Goal: Transaction & Acquisition: Book appointment/travel/reservation

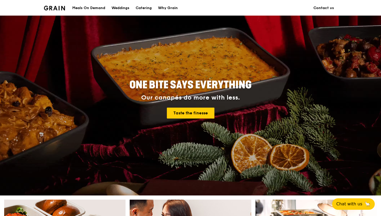
scroll to position [23, 0]
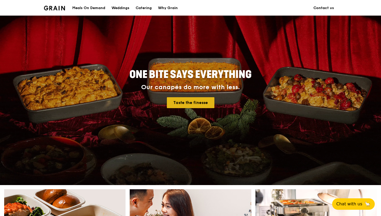
click at [196, 102] on link "Taste the finesse" at bounding box center [191, 102] width 48 height 11
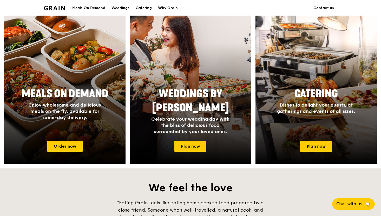
scroll to position [195, 0]
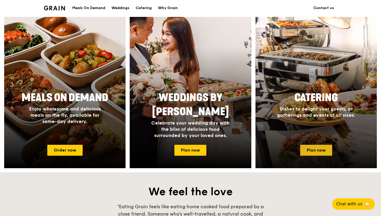
click at [319, 148] on link "Plan now" at bounding box center [316, 150] width 32 height 11
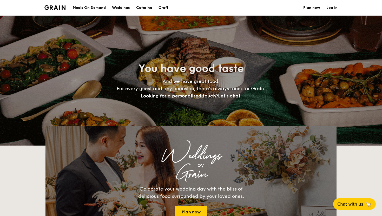
select select
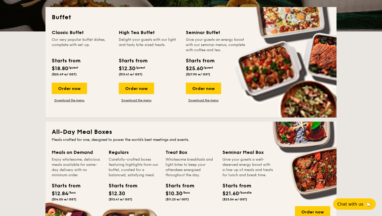
scroll to position [125, 0]
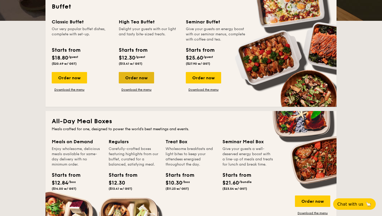
click at [137, 78] on div "Order now" at bounding box center [136, 77] width 35 height 11
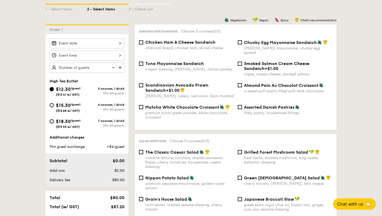
scroll to position [117, 0]
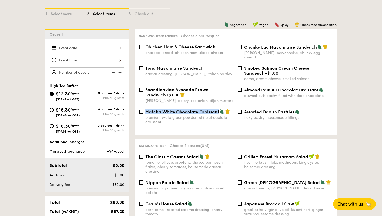
drag, startPoint x: 144, startPoint y: 107, endPoint x: 218, endPoint y: 108, distance: 73.5
click at [218, 109] on div "Matcha White Chocolate Croissant premium kyoto green powder, white chocolate, c…" at bounding box center [186, 116] width 99 height 15
copy span "Matcha White Chocolate Croissant"
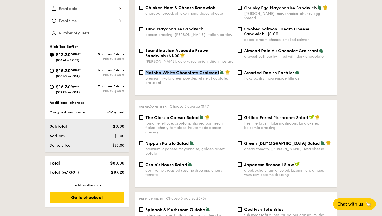
scroll to position [157, 0]
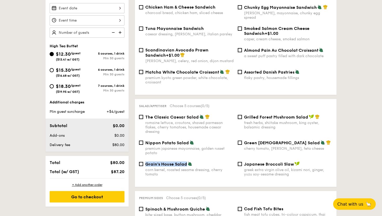
drag, startPoint x: 144, startPoint y: 159, endPoint x: 186, endPoint y: 161, distance: 41.8
click at [186, 161] on div "Grain's House Salad corn kernel, roasted sesame dressing, cherry tomato" at bounding box center [186, 168] width 99 height 15
copy span "Grain's House Salad"
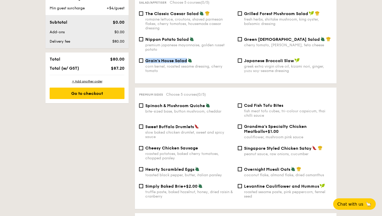
scroll to position [261, 0]
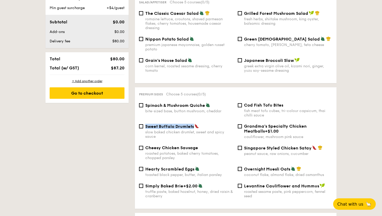
drag, startPoint x: 145, startPoint y: 124, endPoint x: 192, endPoint y: 125, distance: 47.8
click at [192, 125] on div "Sweet Buffalo Drumlets slow baked chicken drumlet, sweet and spicy sauce" at bounding box center [186, 131] width 99 height 15
copy span "Sweet Buffalo Drumlets"
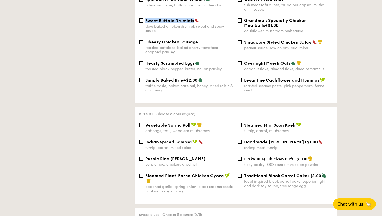
scroll to position [367, 0]
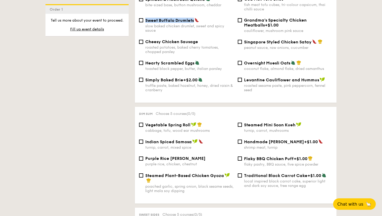
drag, startPoint x: 244, startPoint y: 157, endPoint x: 300, endPoint y: 157, distance: 56.1
click at [300, 157] on div "Flaky BBQ Chicken Puff +$1.00" at bounding box center [288, 158] width 88 height 5
drag, startPoint x: 144, startPoint y: 122, endPoint x: 191, endPoint y: 123, distance: 46.2
click at [191, 123] on div "Vegetable Spring Roll cabbage, tofu, wood ear mushrooms" at bounding box center [186, 127] width 99 height 11
copy span "Vegetable Spring Roll"
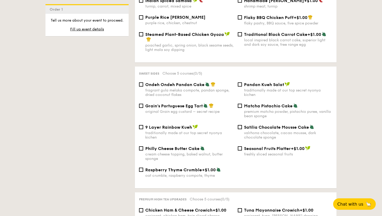
scroll to position [508, 0]
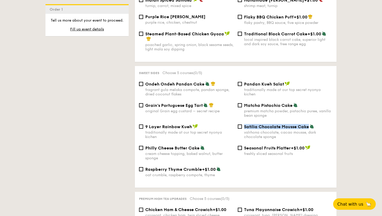
drag, startPoint x: 244, startPoint y: 126, endPoint x: 308, endPoint y: 128, distance: 63.9
click at [308, 128] on span "Satilia Chocolate Mousse Cake" at bounding box center [276, 126] width 65 height 5
copy span "Satilia Chocolate Mousse Cake"
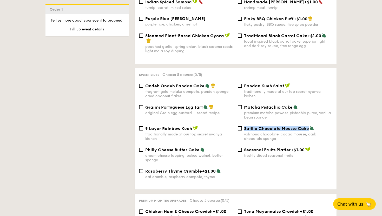
scroll to position [508, 0]
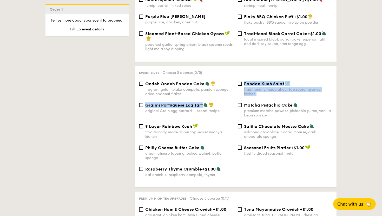
drag, startPoint x: 145, startPoint y: 101, endPoint x: 203, endPoint y: 106, distance: 58.1
click at [203, 106] on div "Ondeh Ondeh Pandan Cake fragrant [PERSON_NAME] melaka compote, pandan sponge, d…" at bounding box center [235, 132] width 193 height 102
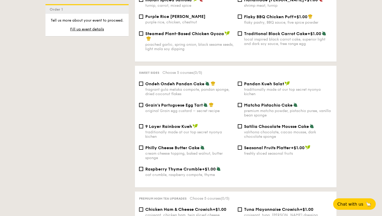
click at [214, 123] on div "Grain's Portuguese Egg Tart original Grain egg custard – secret recipe Matcha P…" at bounding box center [235, 112] width 197 height 21
drag, startPoint x: 217, startPoint y: 105, endPoint x: 146, endPoint y: 106, distance: 71.4
click at [146, 106] on div "Grain's Portuguese Egg Tart" at bounding box center [189, 104] width 88 height 5
copy div "Grain's Portuguese Egg Tart"
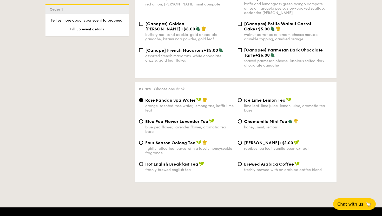
scroll to position [795, 0]
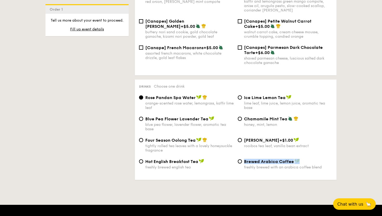
drag, startPoint x: 303, startPoint y: 160, endPoint x: 245, endPoint y: 161, distance: 58.7
click at [245, 161] on div "Brewed Arabica Coffee" at bounding box center [288, 161] width 88 height 5
copy span "Brewed Arabica Coffee"
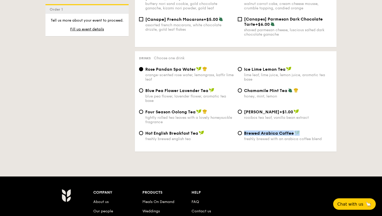
scroll to position [824, 0]
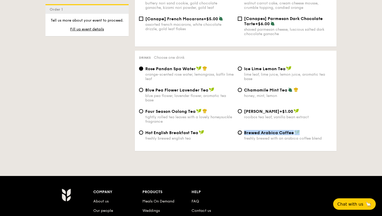
click at [239, 132] on input "Brewed Arabica Coffee freshly brewed with an arabica coffee blend" at bounding box center [240, 132] width 4 height 4
radio input "true"
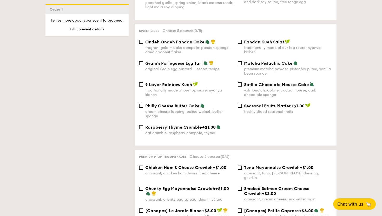
scroll to position [542, 0]
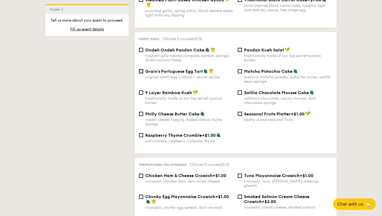
click at [142, 69] on input "Grain's Portuguese Egg Tart original Grain egg custard – secret recipe" at bounding box center [141, 71] width 4 height 4
checkbox input "true"
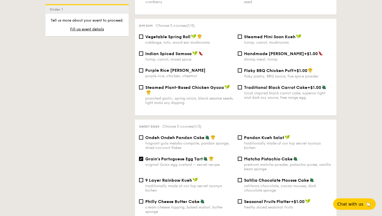
scroll to position [449, 0]
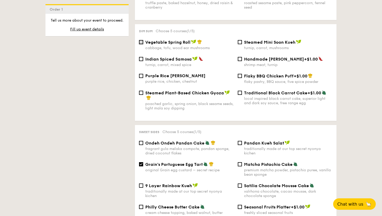
click at [143, 40] on input "Vegetable Spring Roll cabbage, tofu, wood ear mushrooms" at bounding box center [141, 42] width 4 height 4
checkbox input "true"
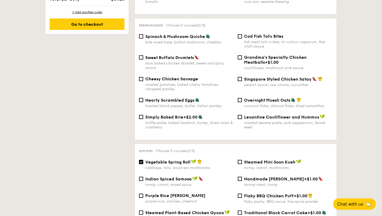
scroll to position [330, 0]
click at [141, 55] on input "Sweet Buffalo Drumlets slow baked chicken drumlet, sweet and spicy sauce" at bounding box center [141, 57] width 4 height 4
checkbox input "true"
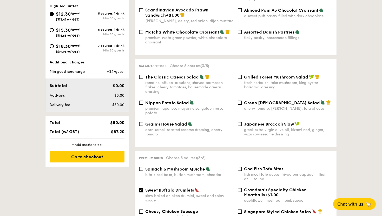
scroll to position [195, 0]
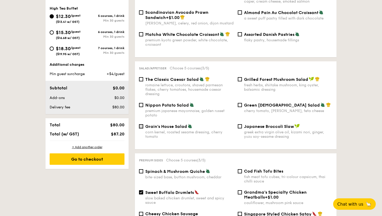
click at [140, 124] on input "Grain's House Salad corn kernel, roasted sesame dressing, cherry tomato" at bounding box center [141, 126] width 4 height 4
checkbox input "true"
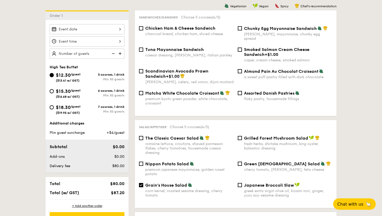
scroll to position [131, 0]
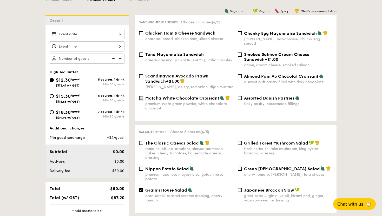
click at [141, 96] on input "Matcha White Chocolate Croissant premium kyoto green powder, white chocolate, c…" at bounding box center [141, 98] width 4 height 4
checkbox input "true"
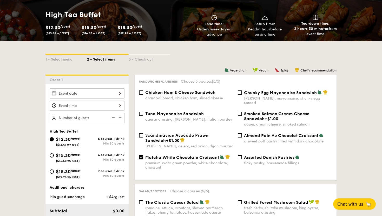
scroll to position [71, 0]
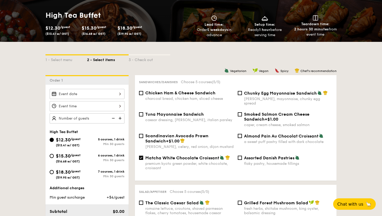
click at [79, 95] on div at bounding box center [87, 94] width 75 height 10
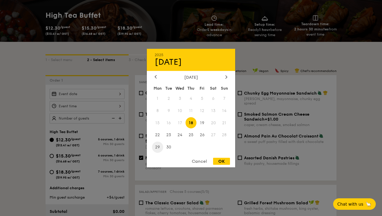
click at [157, 147] on span "29" at bounding box center [157, 146] width 11 height 11
click at [223, 162] on div "OK" at bounding box center [221, 161] width 17 height 7
type input "[DATE]"
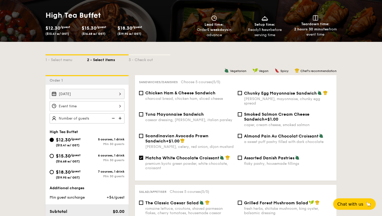
click at [100, 108] on div at bounding box center [87, 106] width 75 height 10
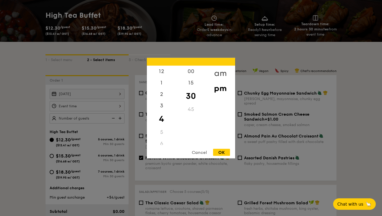
click at [220, 73] on div "am" at bounding box center [219, 72] width 29 height 15
click at [161, 132] on div "10" at bounding box center [161, 129] width 29 height 15
click at [193, 96] on div "30" at bounding box center [190, 95] width 29 height 15
click at [221, 152] on div "OK" at bounding box center [221, 151] width 17 height 7
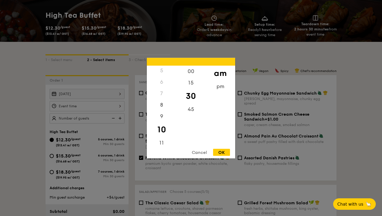
type input "10:30AM"
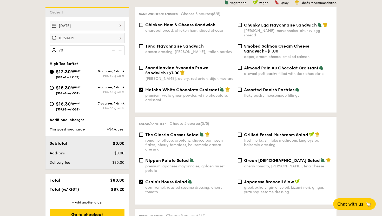
scroll to position [140, 0]
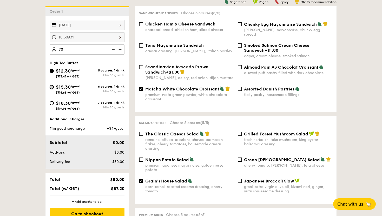
type input "70 guests"
click at [51, 88] on input "$15.30 /guest ($16.68 w/ GST) 6 courses, 1 drink Min 30 guests" at bounding box center [52, 87] width 4 height 4
radio input "true"
checkbox input "false"
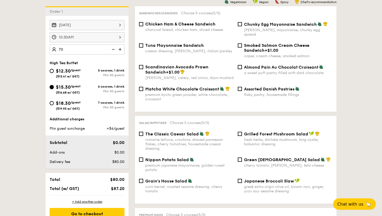
checkbox input "false"
radio input "true"
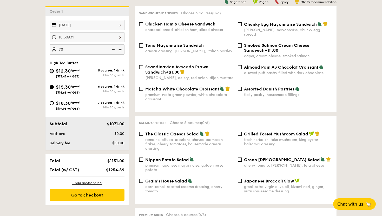
click at [52, 69] on input "$12.30 /guest ($13.41 w/ GST) 5 courses, 1 drink Min 30 guests" at bounding box center [52, 71] width 4 height 4
radio input "true"
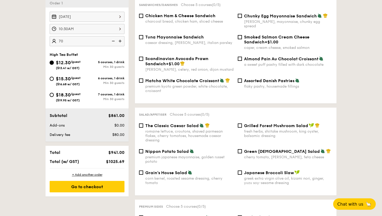
scroll to position [44, 0]
